Goal: Check status: Check status

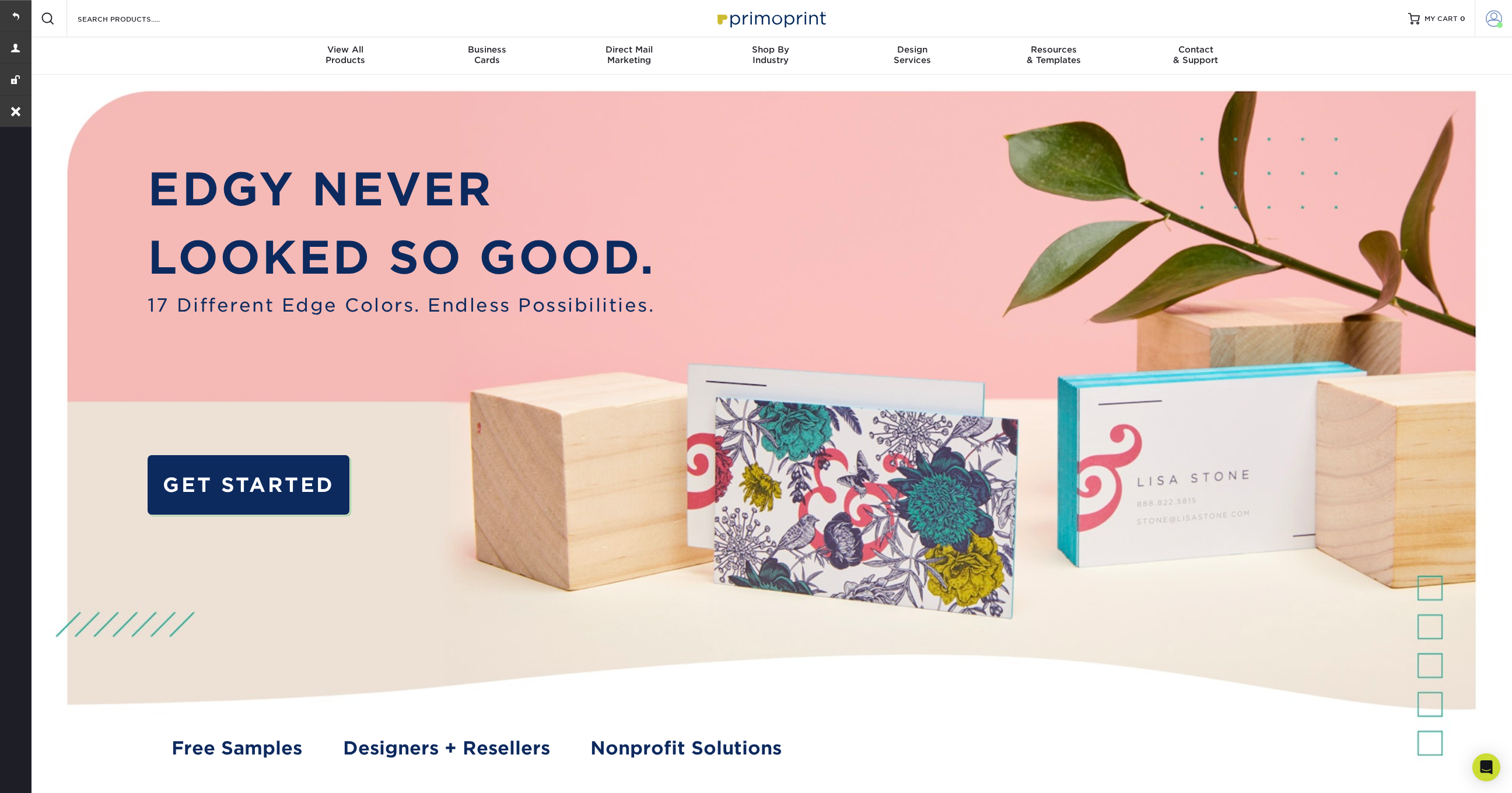
click at [1494, 20] on span at bounding box center [1494, 18] width 16 height 16
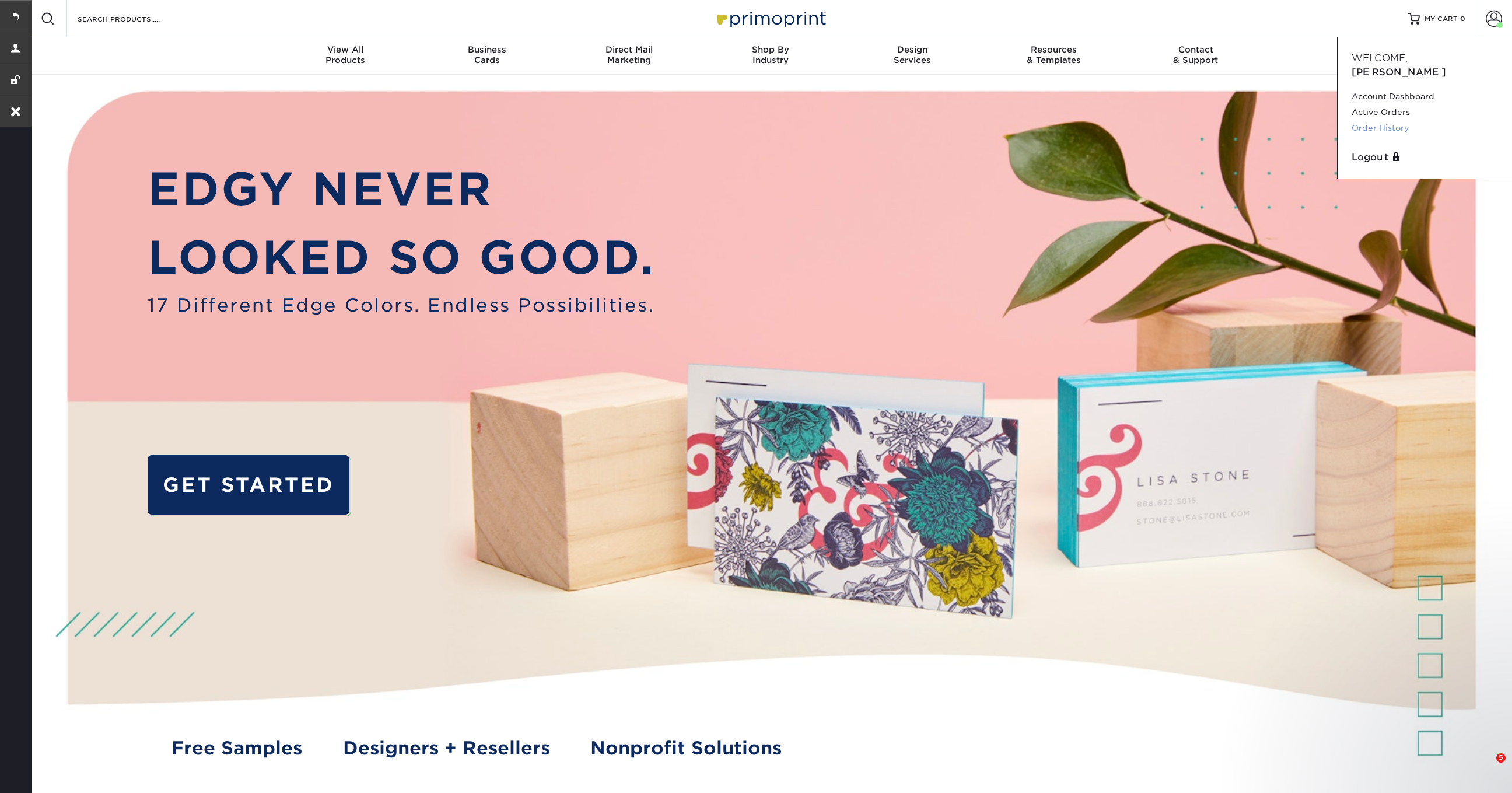
click at [1381, 120] on link "Order History" at bounding box center [1425, 128] width 147 height 15
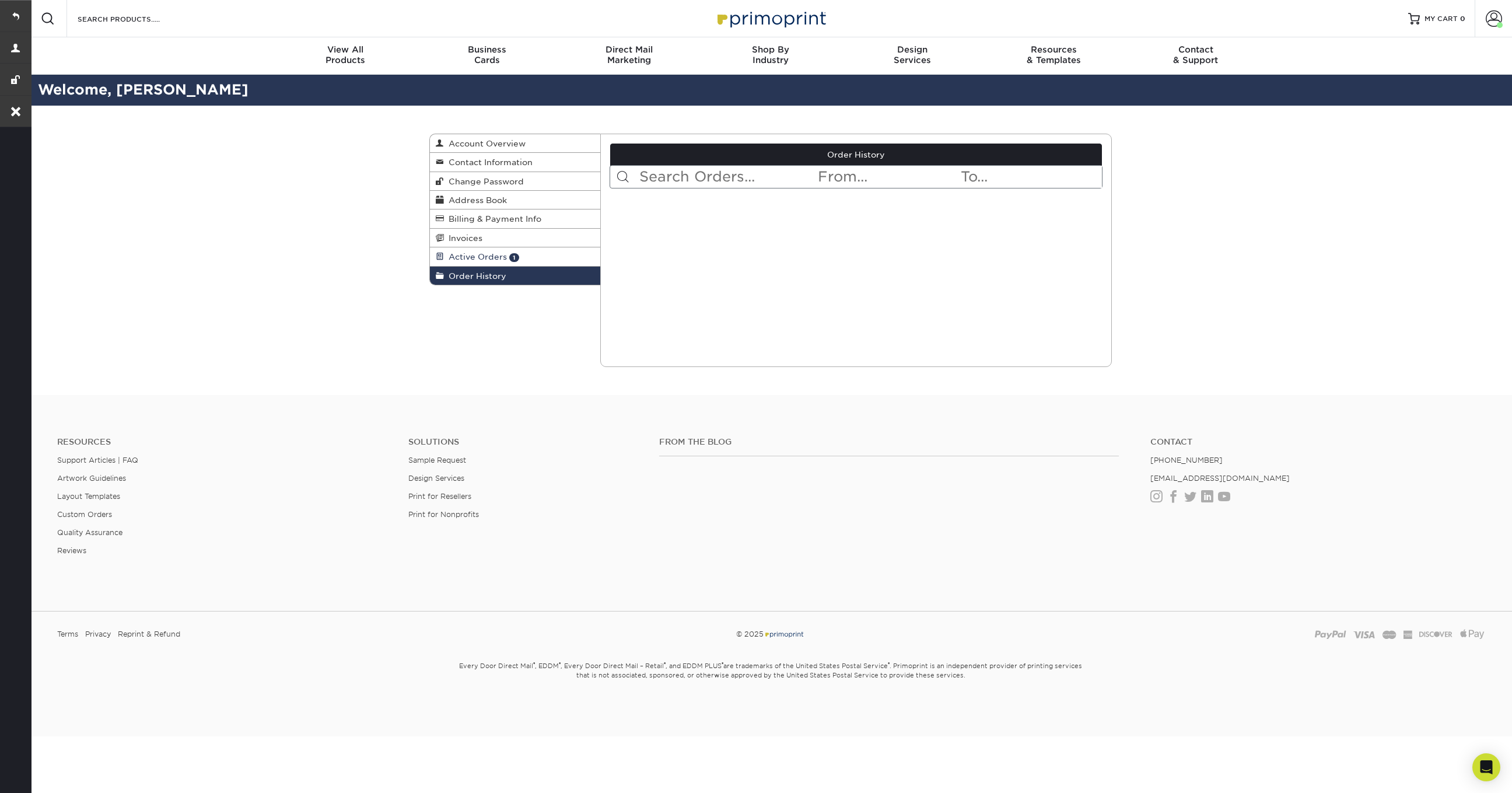
click at [474, 259] on span "Active Orders" at bounding box center [475, 256] width 63 height 9
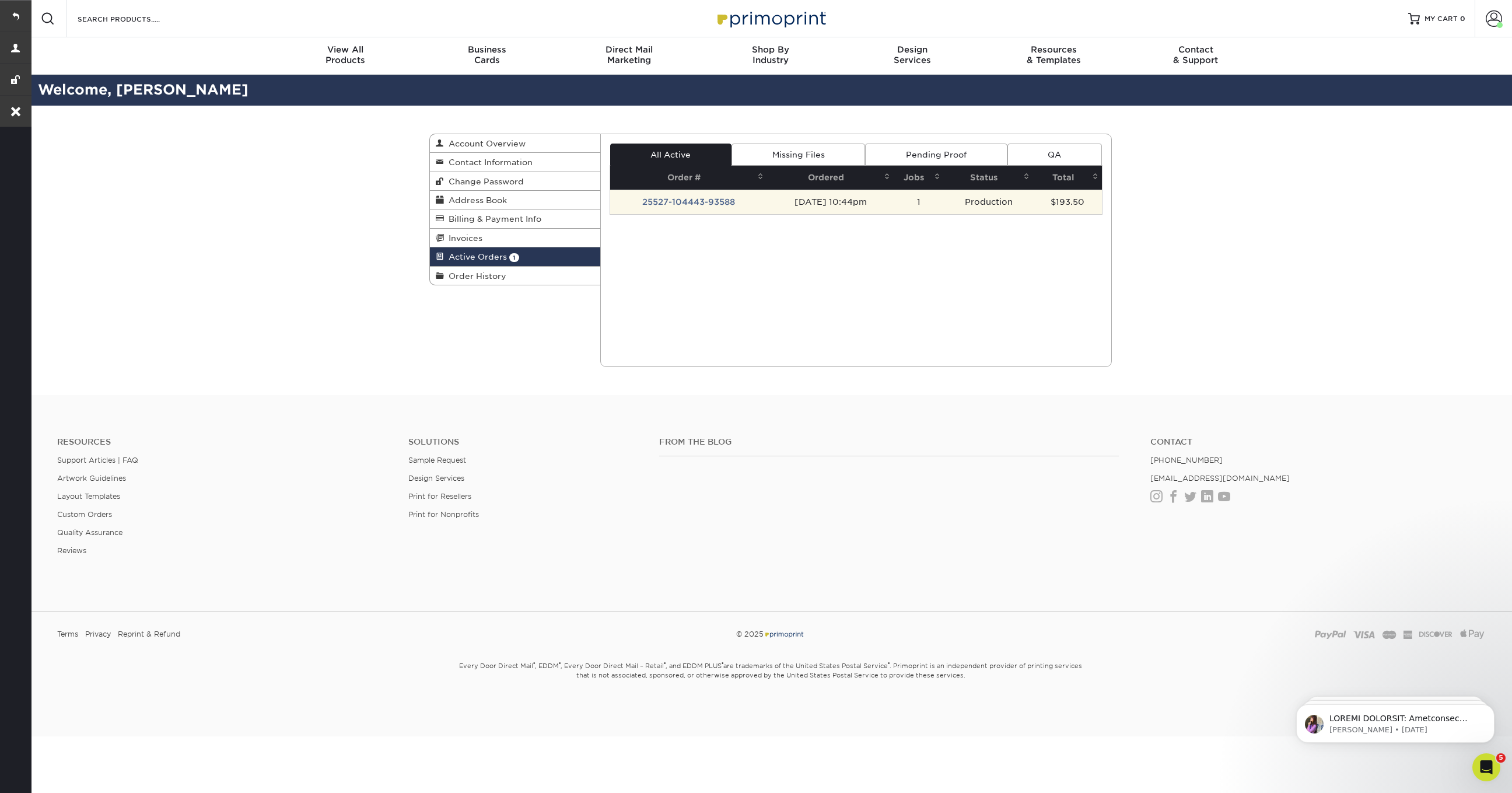
click at [704, 202] on td "25527-104443-93588" at bounding box center [689, 202] width 157 height 25
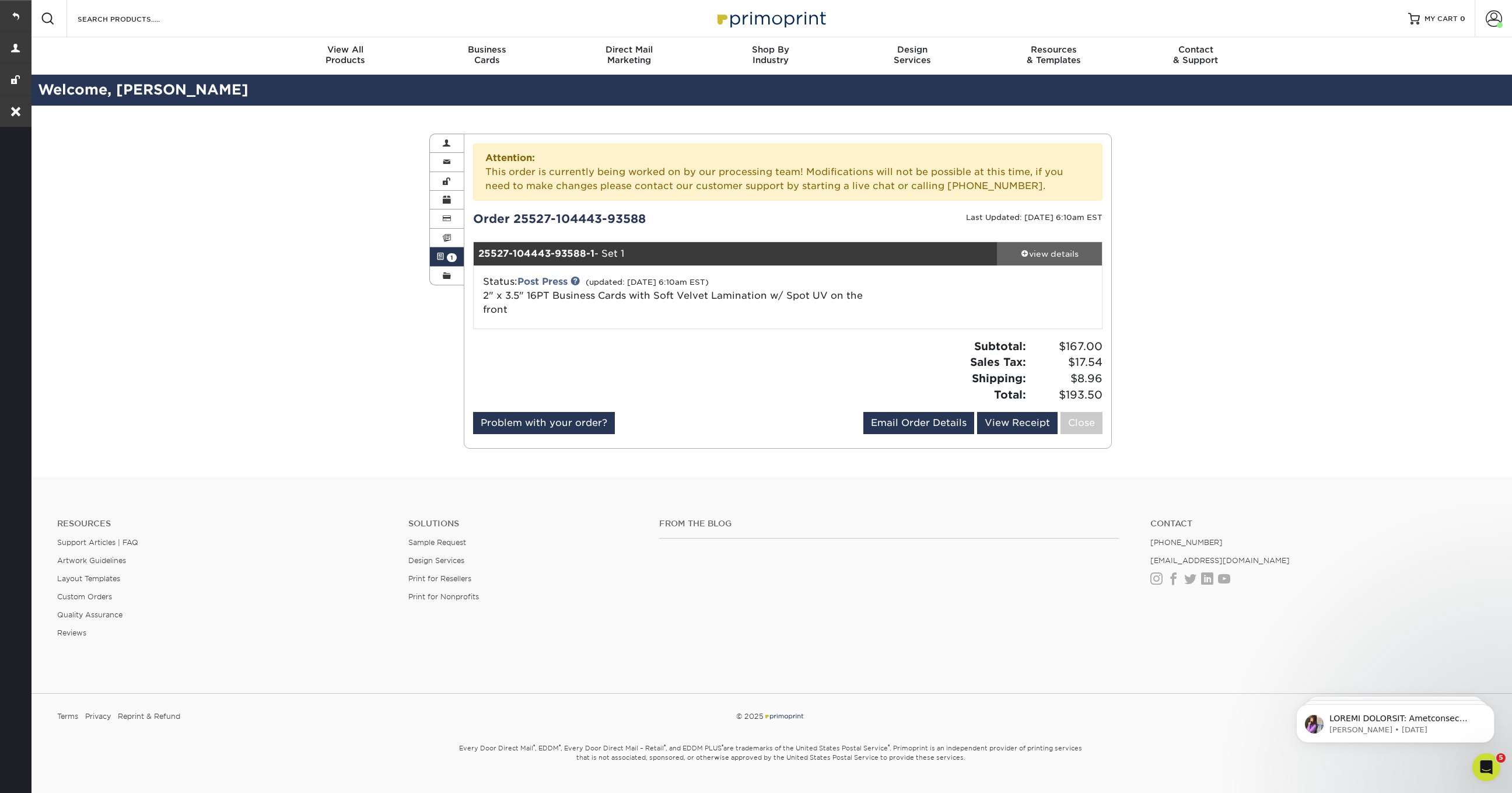
click at [1025, 254] on span at bounding box center [1025, 254] width 8 height 8
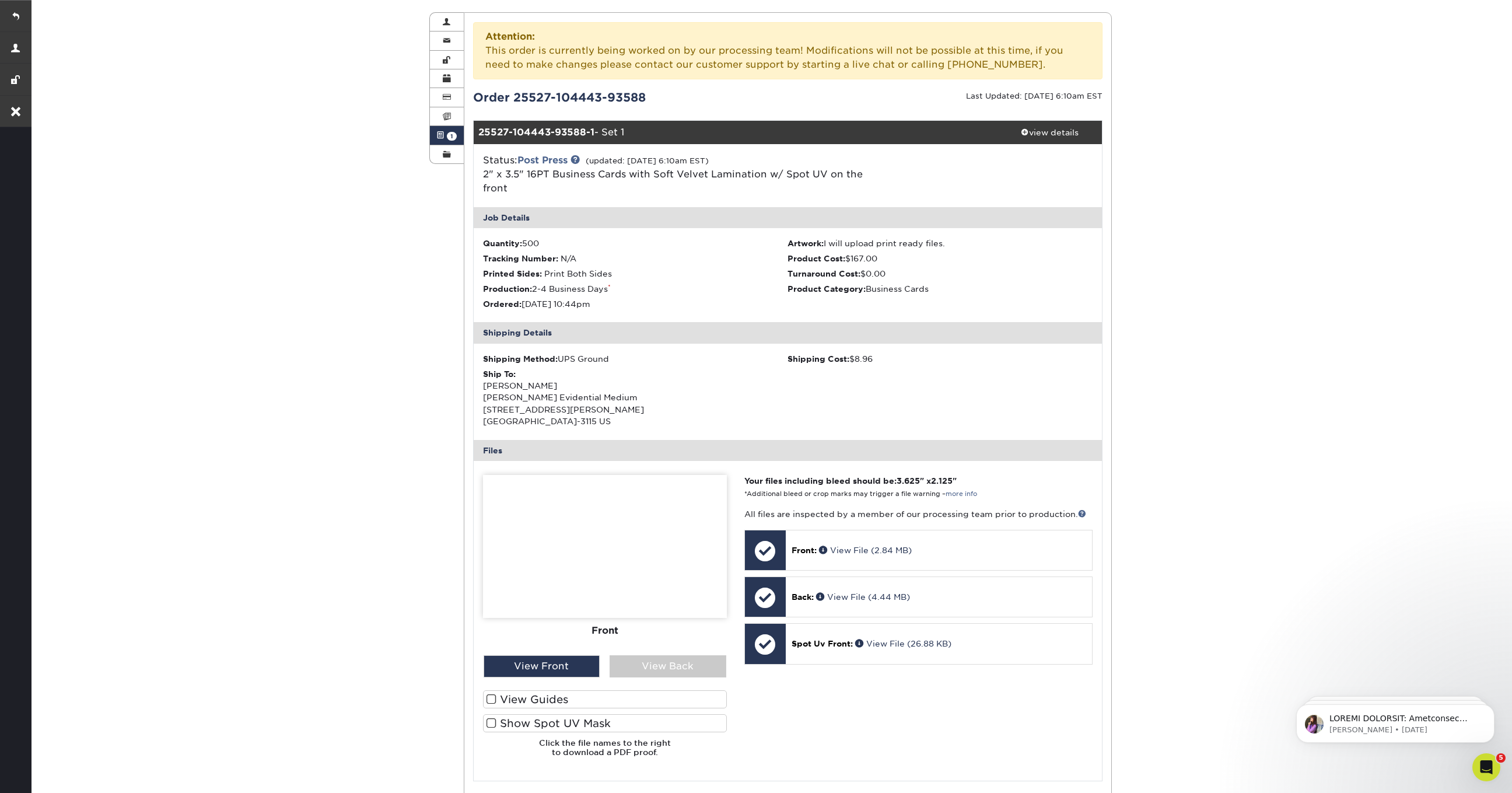
scroll to position [102, 0]
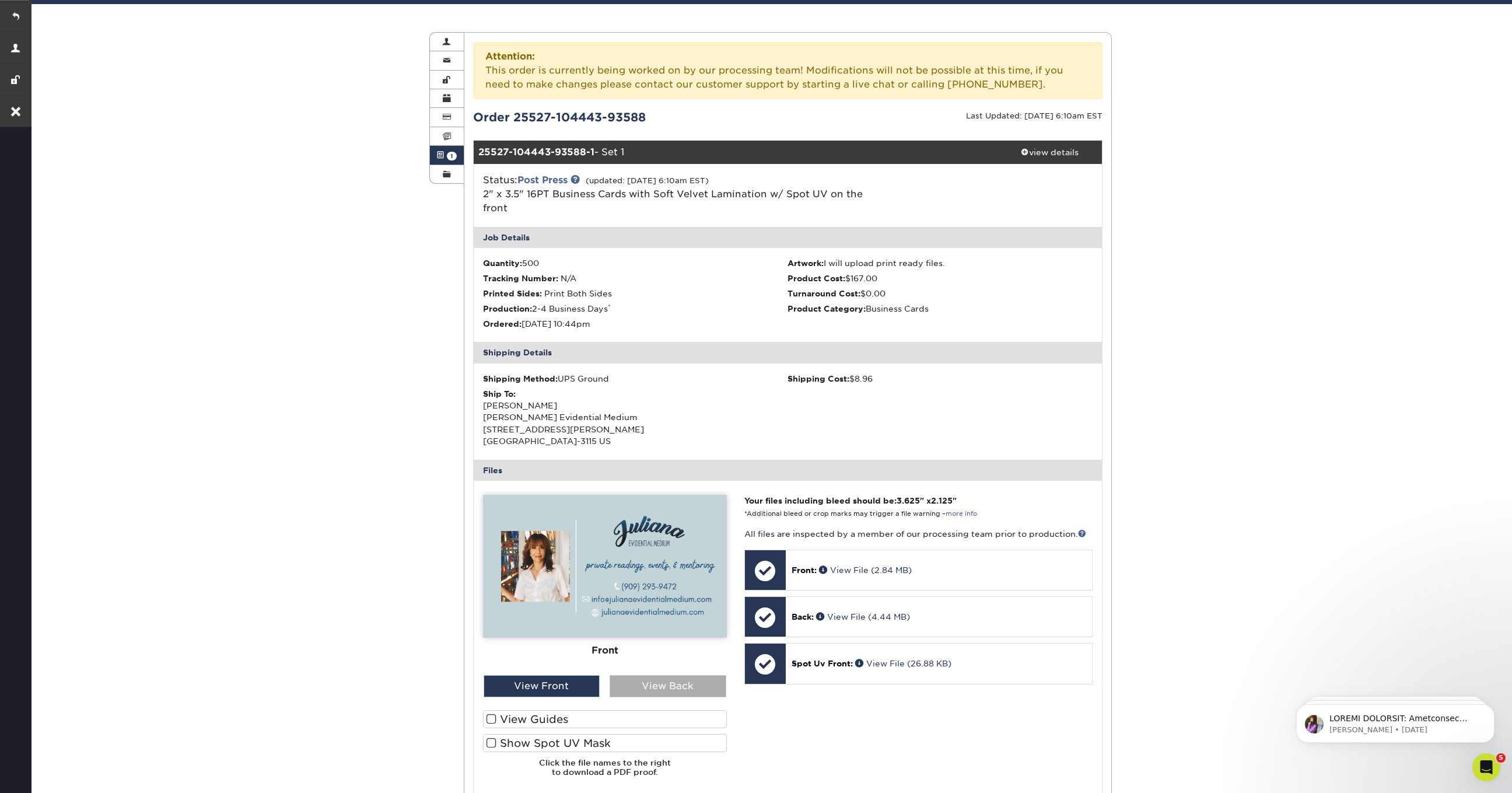
click at [666, 687] on div "View Back" at bounding box center [668, 686] width 117 height 22
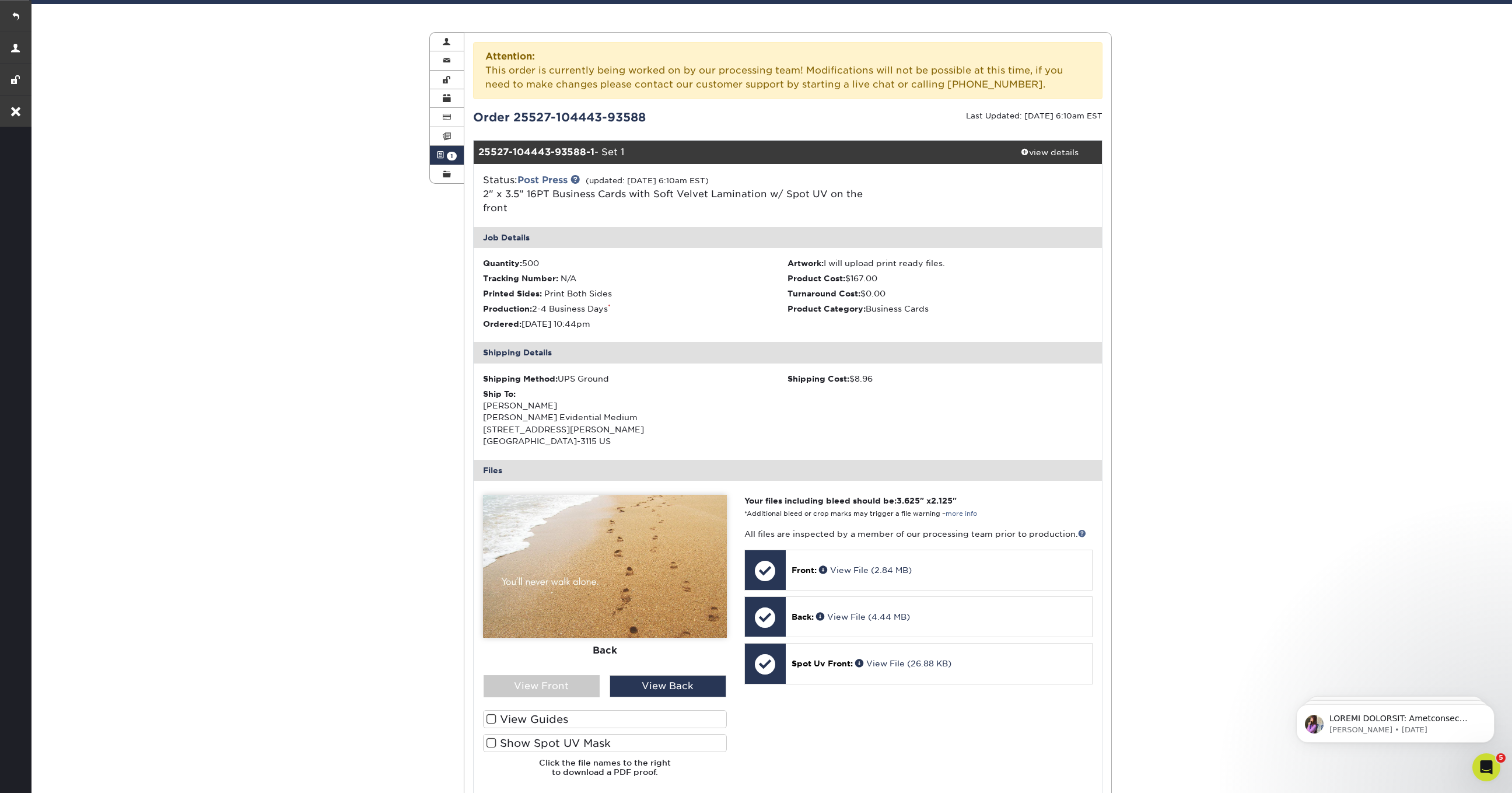
scroll to position [114, 0]
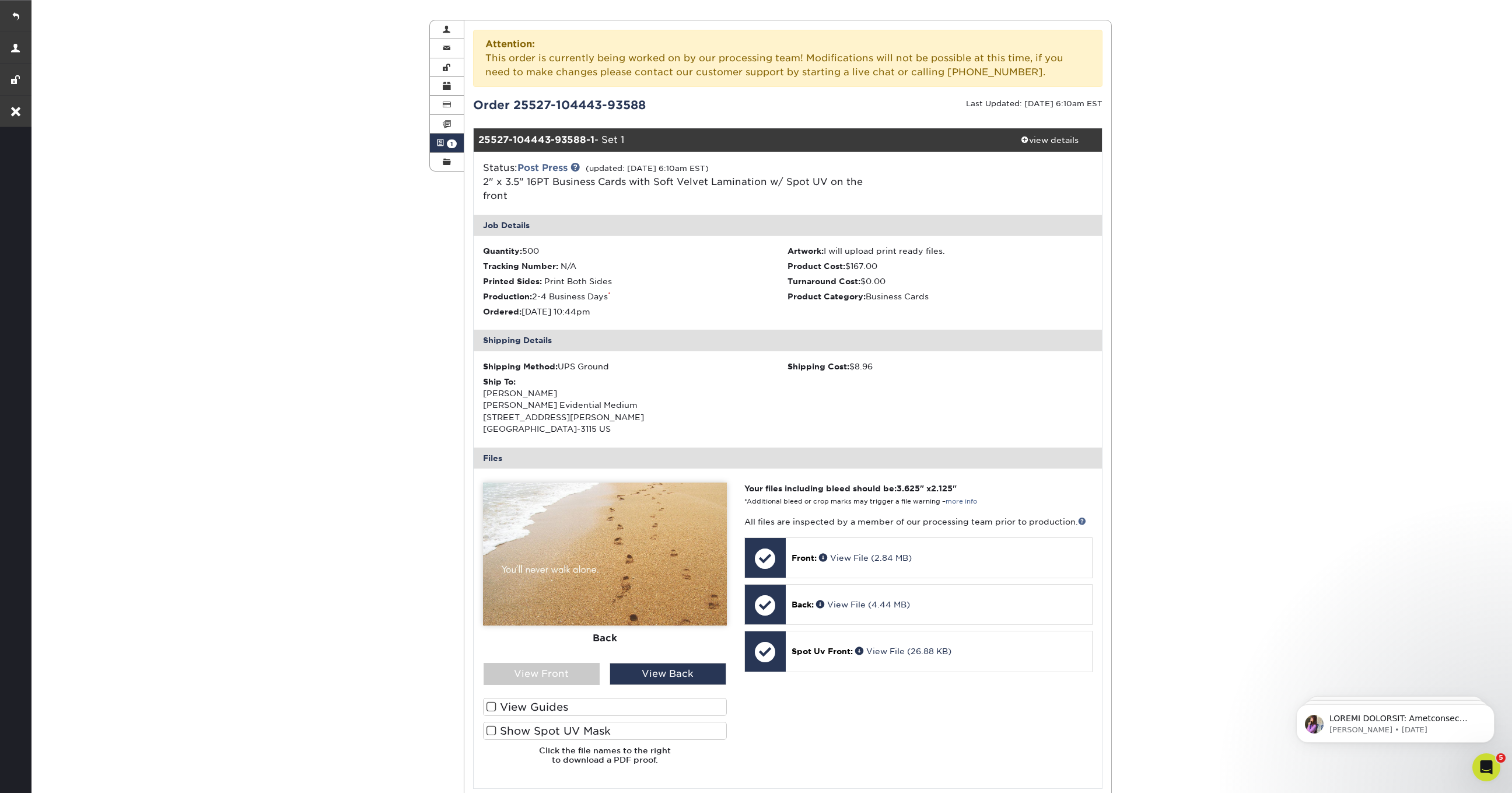
click at [494, 731] on span at bounding box center [492, 731] width 10 height 11
click at [0, 0] on input "Show Spot UV Mask" at bounding box center [0, 0] width 0 height 0
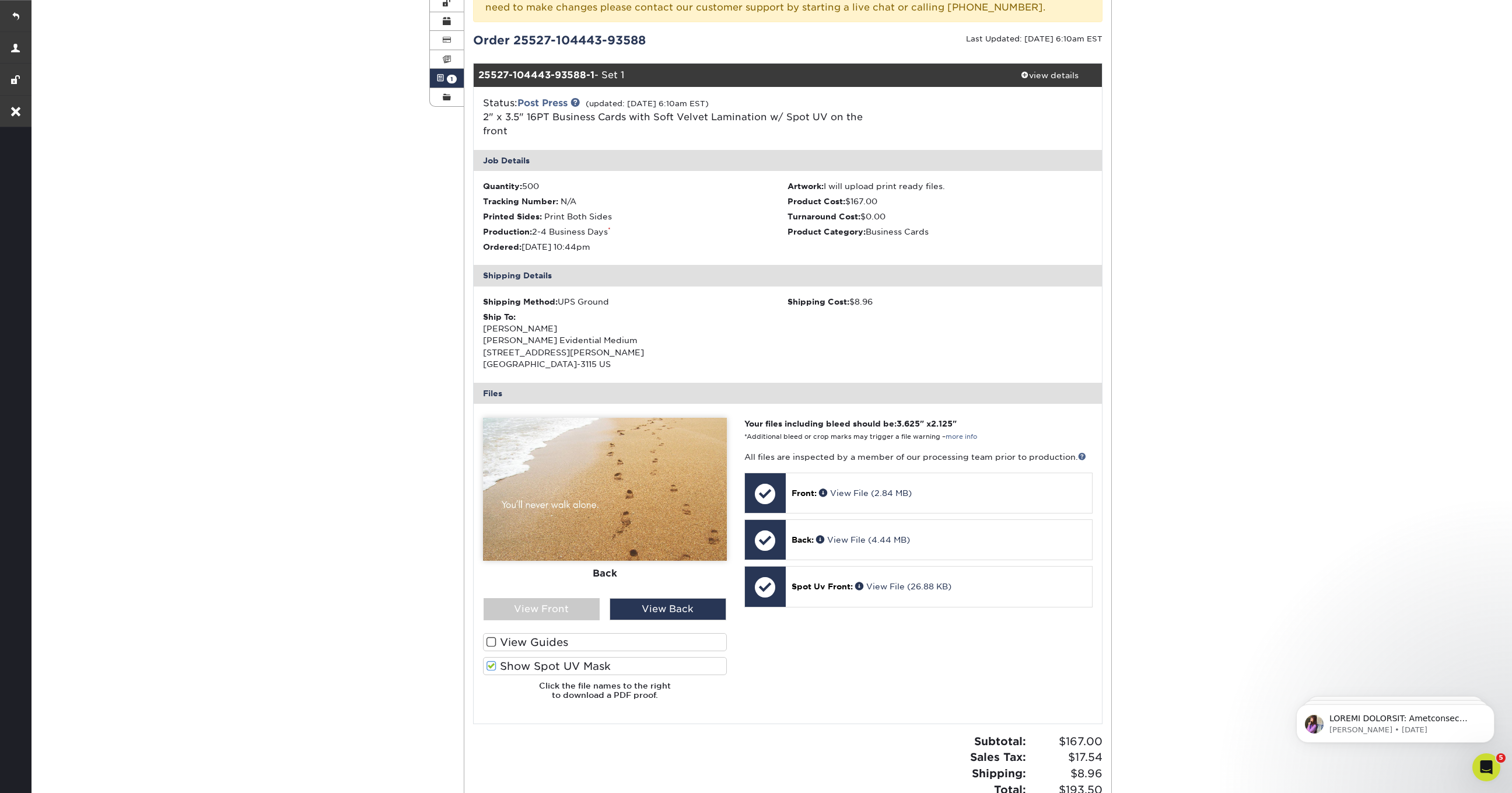
click at [543, 627] on div at bounding box center [605, 563] width 244 height 291
click at [544, 596] on div "Front Back" at bounding box center [605, 508] width 244 height 181
click at [535, 612] on div "View Front" at bounding box center [542, 609] width 117 height 22
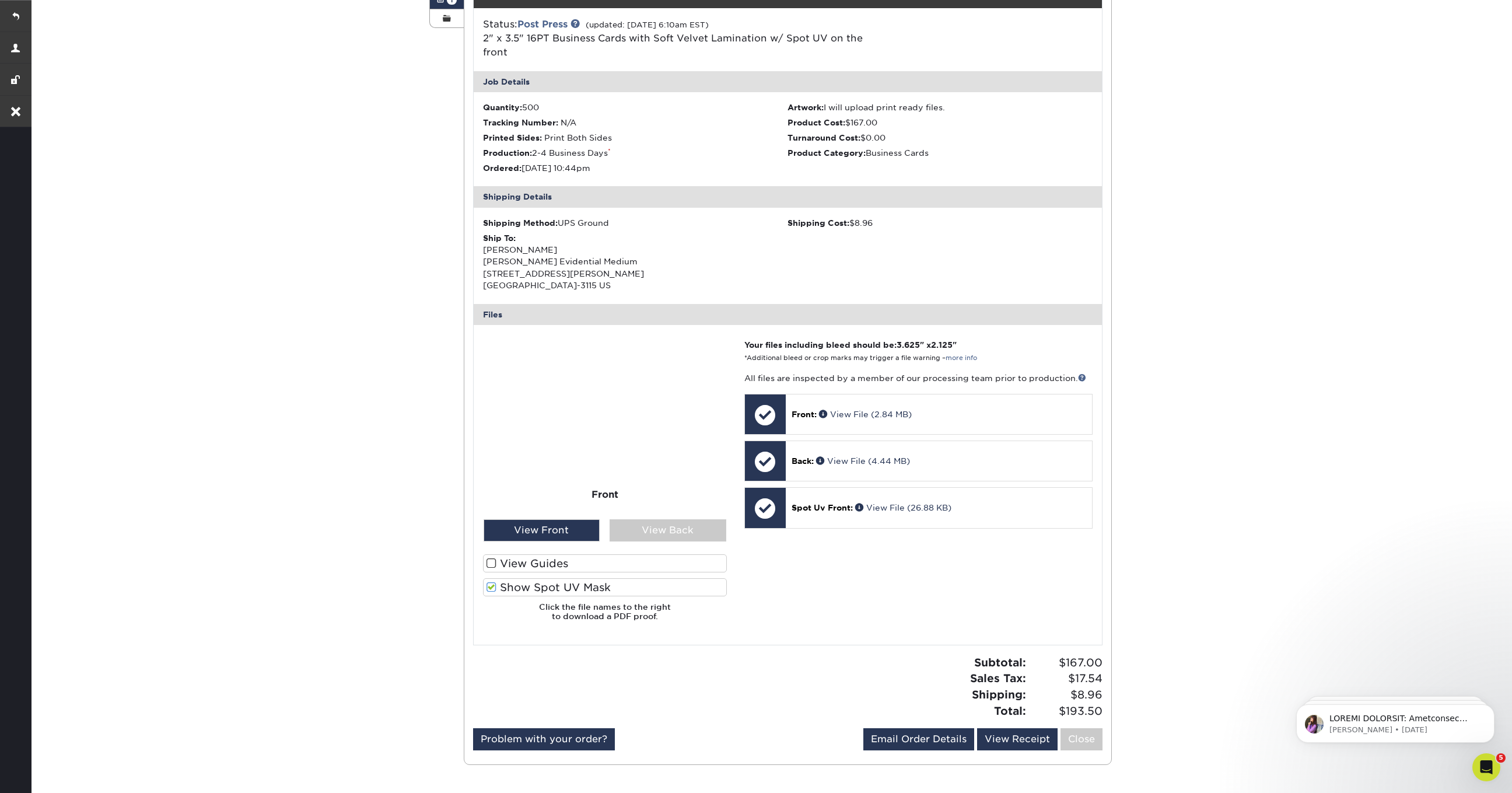
scroll to position [268, 0]
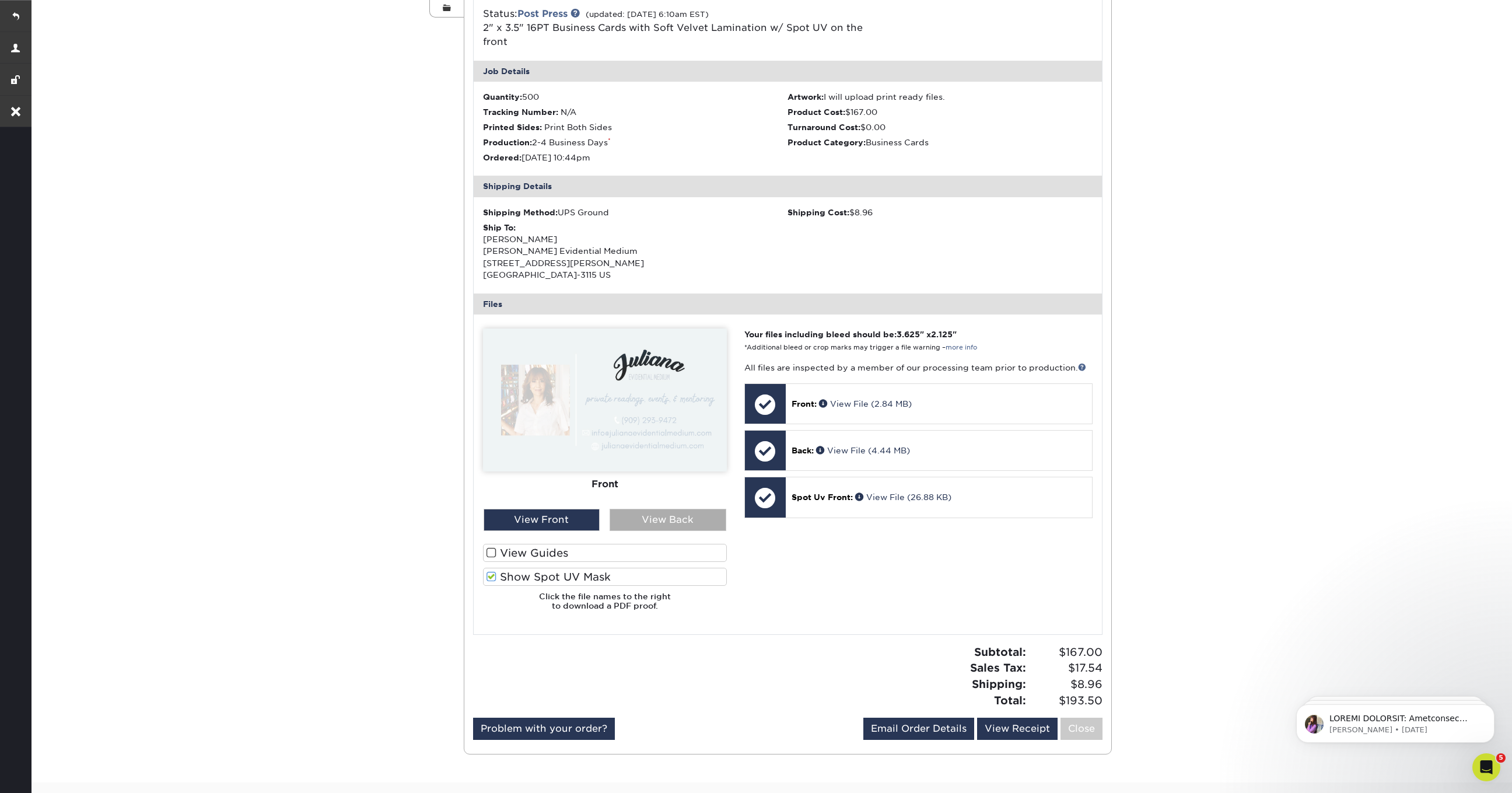
click at [688, 523] on div "View Back" at bounding box center [668, 520] width 117 height 22
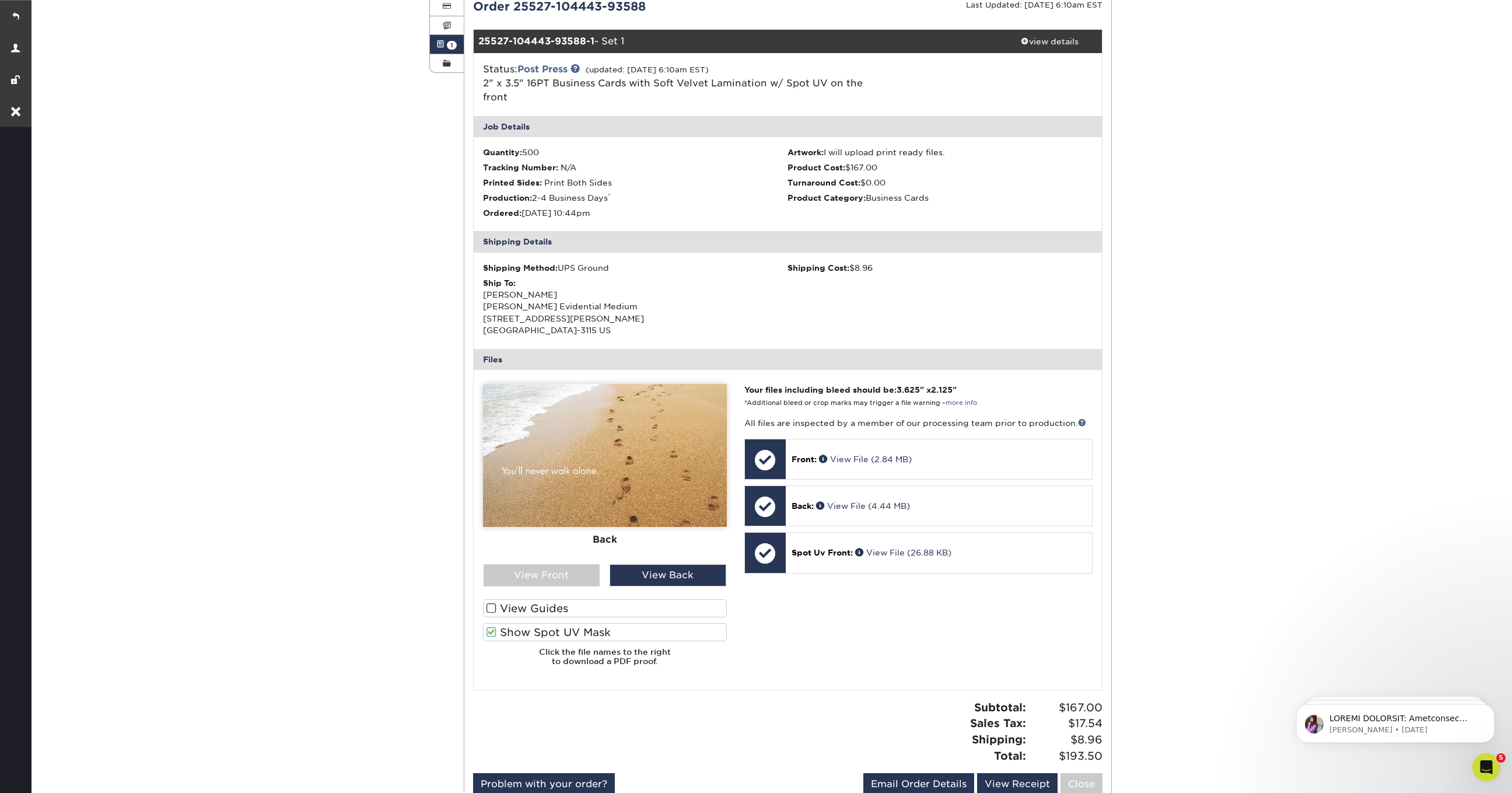
scroll to position [207, 0]
